Goal: Transaction & Acquisition: Purchase product/service

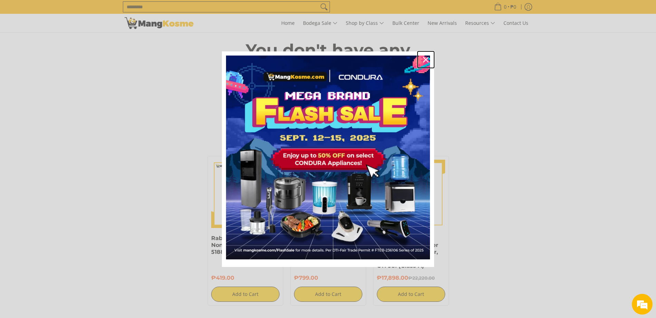
click at [426, 58] on icon "close icon" at bounding box center [426, 60] width 6 height 6
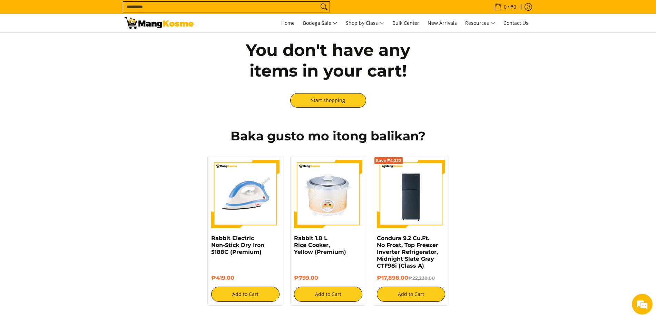
click at [150, 10] on input "Search..." at bounding box center [220, 7] width 195 height 10
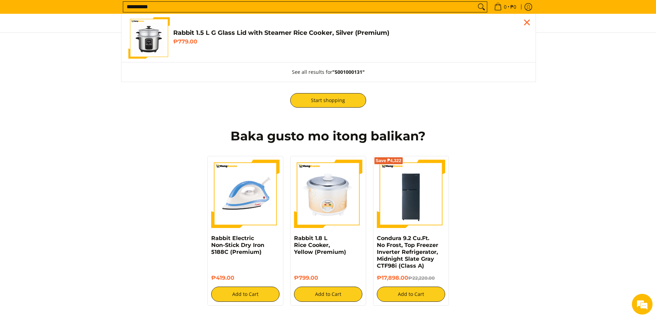
type input "**********"
drag, startPoint x: 158, startPoint y: 47, endPoint x: 170, endPoint y: 8, distance: 40.1
click at [158, 46] on img "Customer Navigation" at bounding box center [148, 37] width 41 height 41
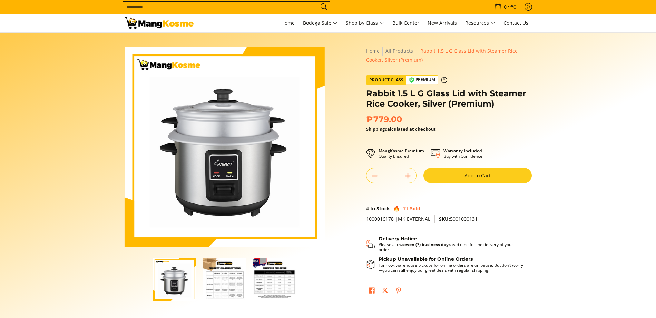
click at [489, 176] on button "Add to Cart" at bounding box center [478, 175] width 108 height 15
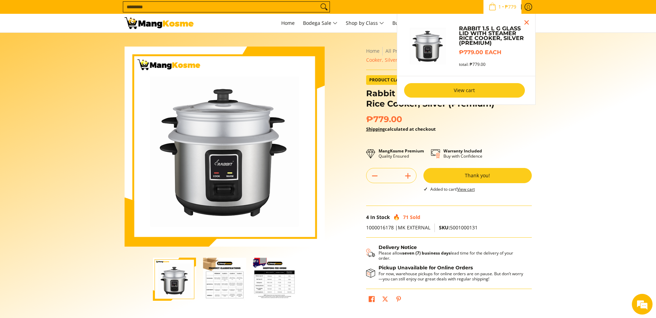
click at [475, 90] on link "View cart" at bounding box center [464, 90] width 121 height 15
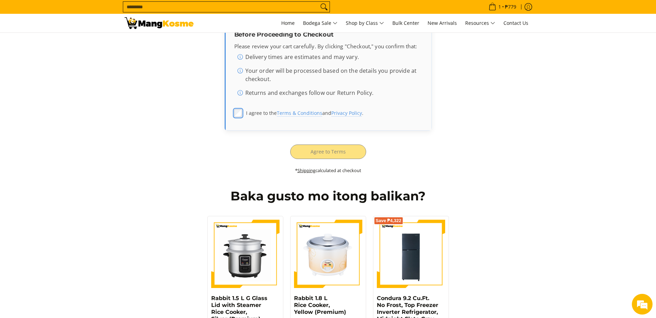
click at [243, 112] on label "I agree to the Terms & Conditions and Privacy Policy ." at bounding box center [328, 113] width 188 height 13
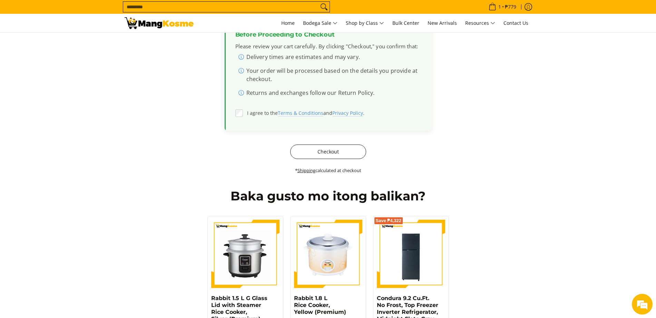
click at [320, 151] on button "Checkout" at bounding box center [328, 152] width 76 height 15
